Goal: Information Seeking & Learning: Learn about a topic

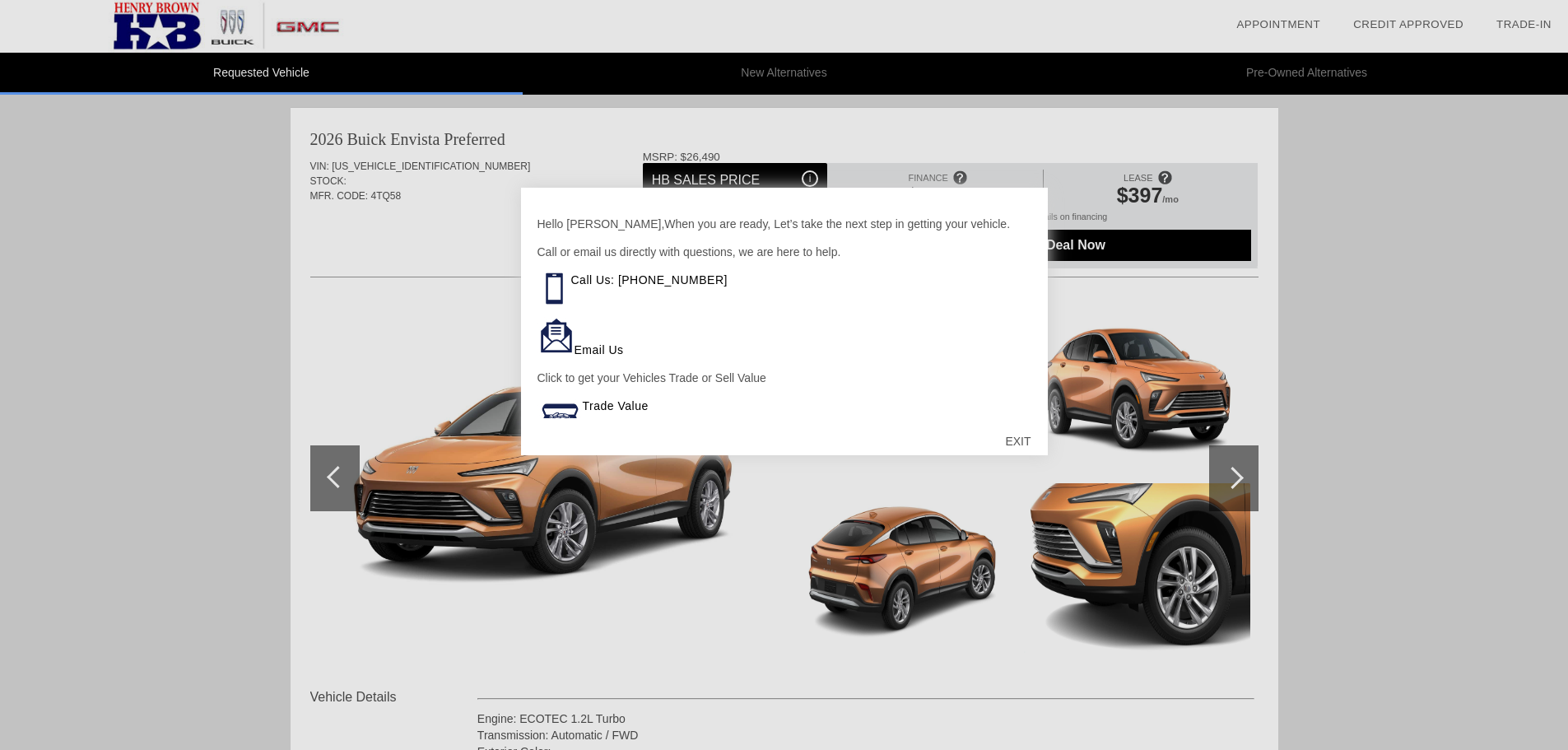
click at [1374, 305] on div at bounding box center [784, 375] width 1568 height 750
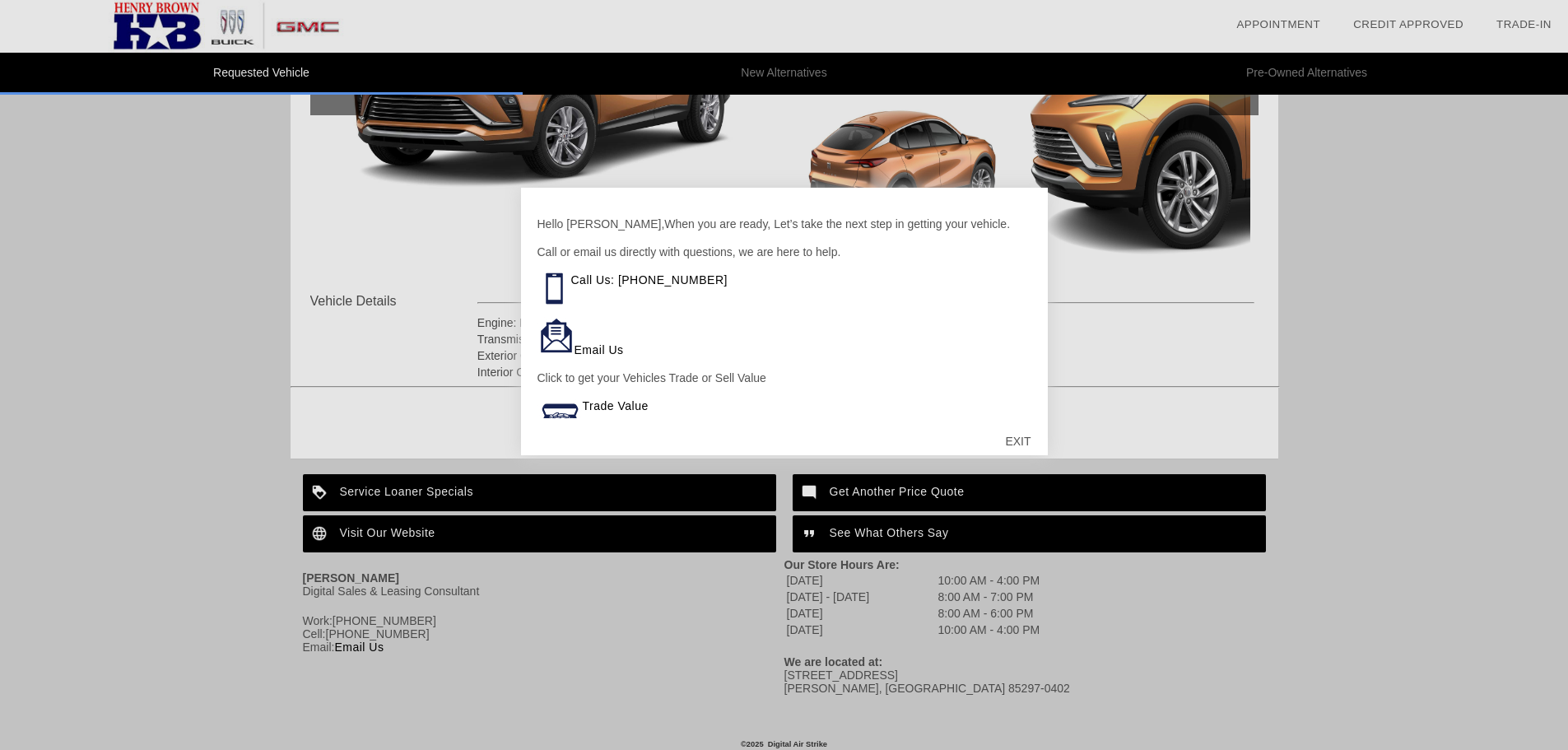
scroll to position [411, 0]
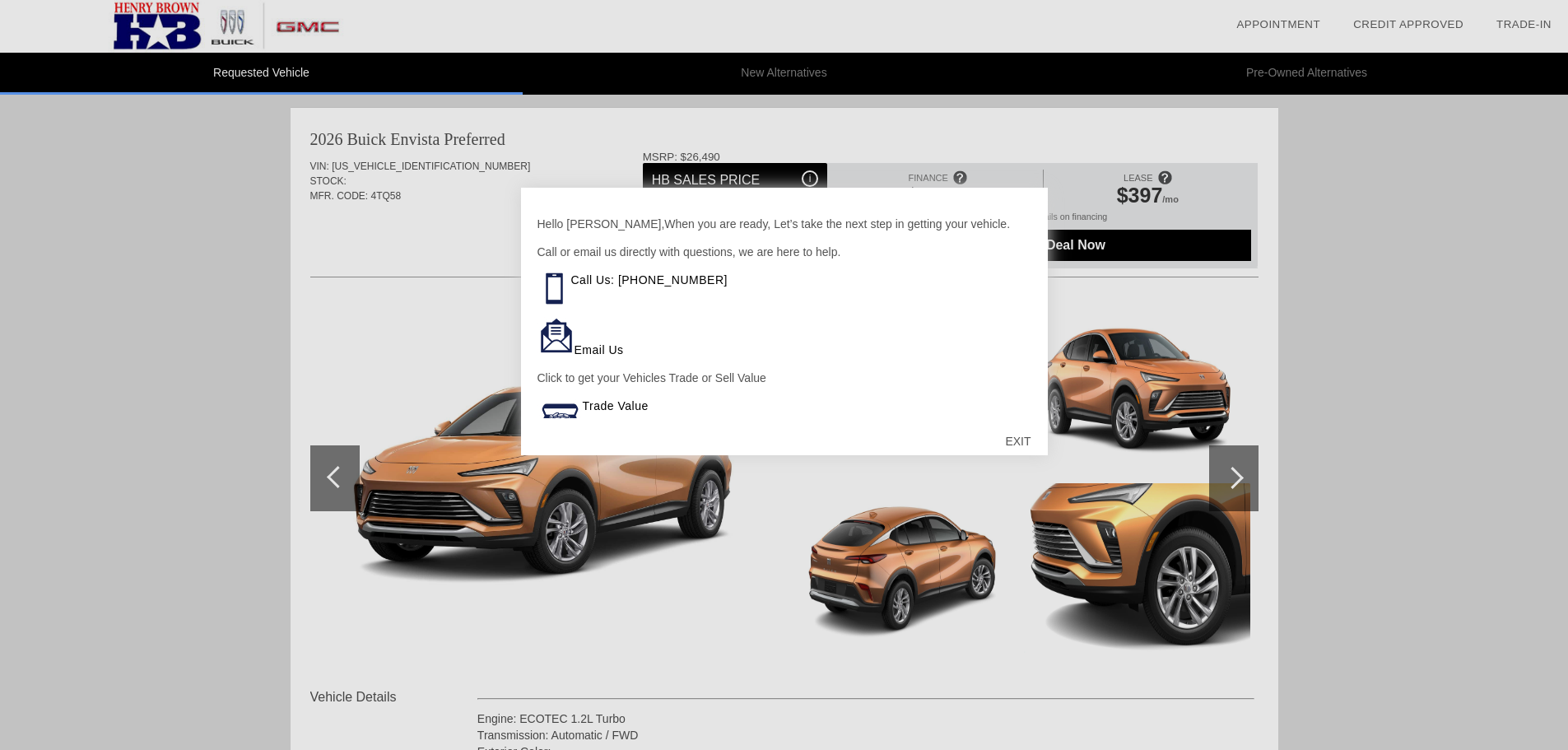
scroll to position [411, 0]
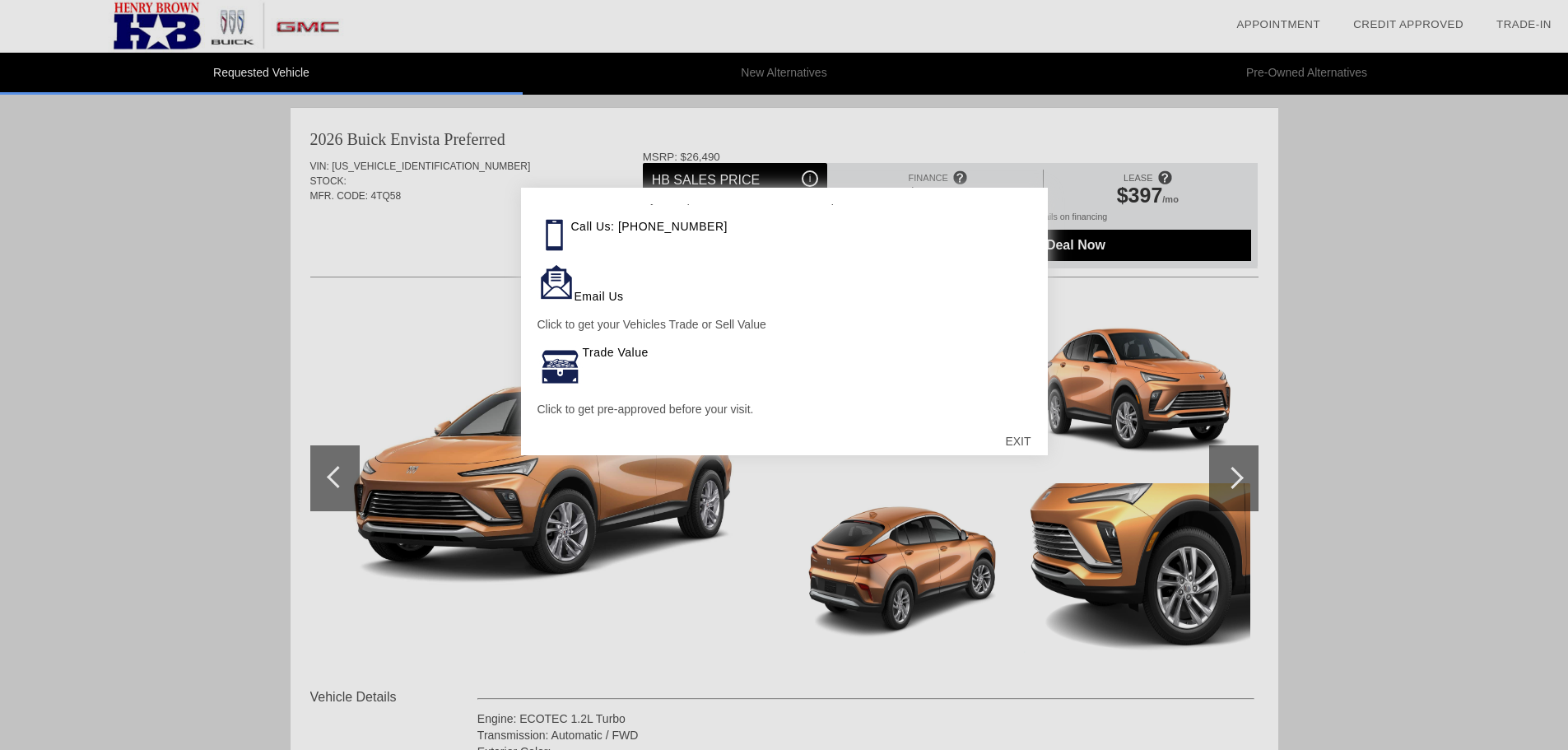
scroll to position [82, 0]
